Goal: Entertainment & Leisure: Consume media (video, audio)

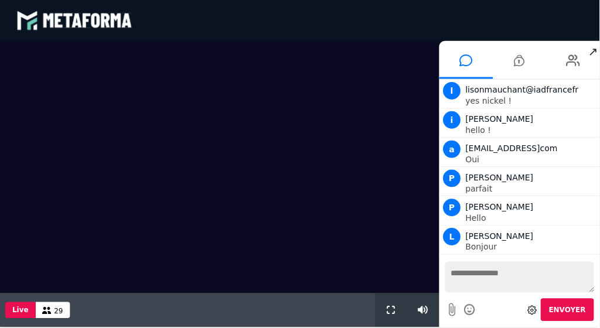
scroll to position [813, 0]
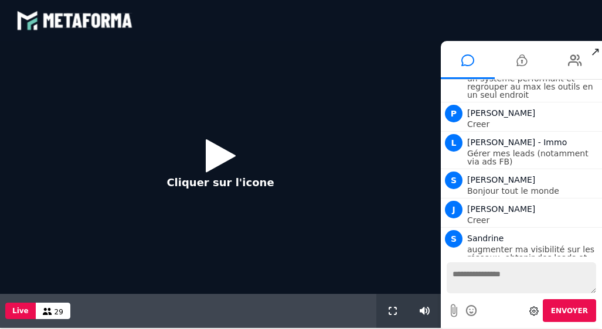
click at [223, 161] on icon at bounding box center [221, 156] width 30 height 38
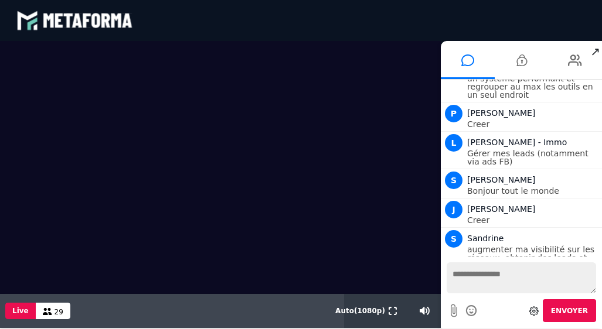
click at [514, 27] on div "blastream met_channel-b75402aa3198a961a33137d6ed46a688 fr en fr" at bounding box center [300, 20] width 569 height 35
click at [392, 311] on icon at bounding box center [392, 311] width 8 height 8
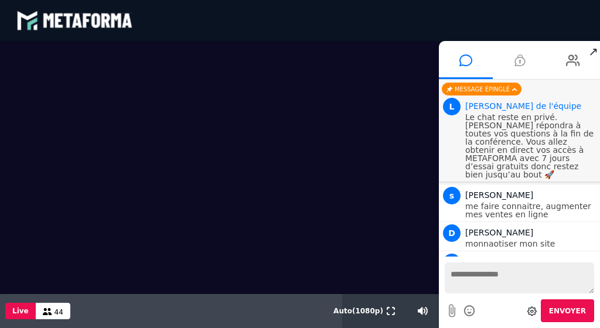
scroll to position [1427, 0]
